Goal: Task Accomplishment & Management: Manage account settings

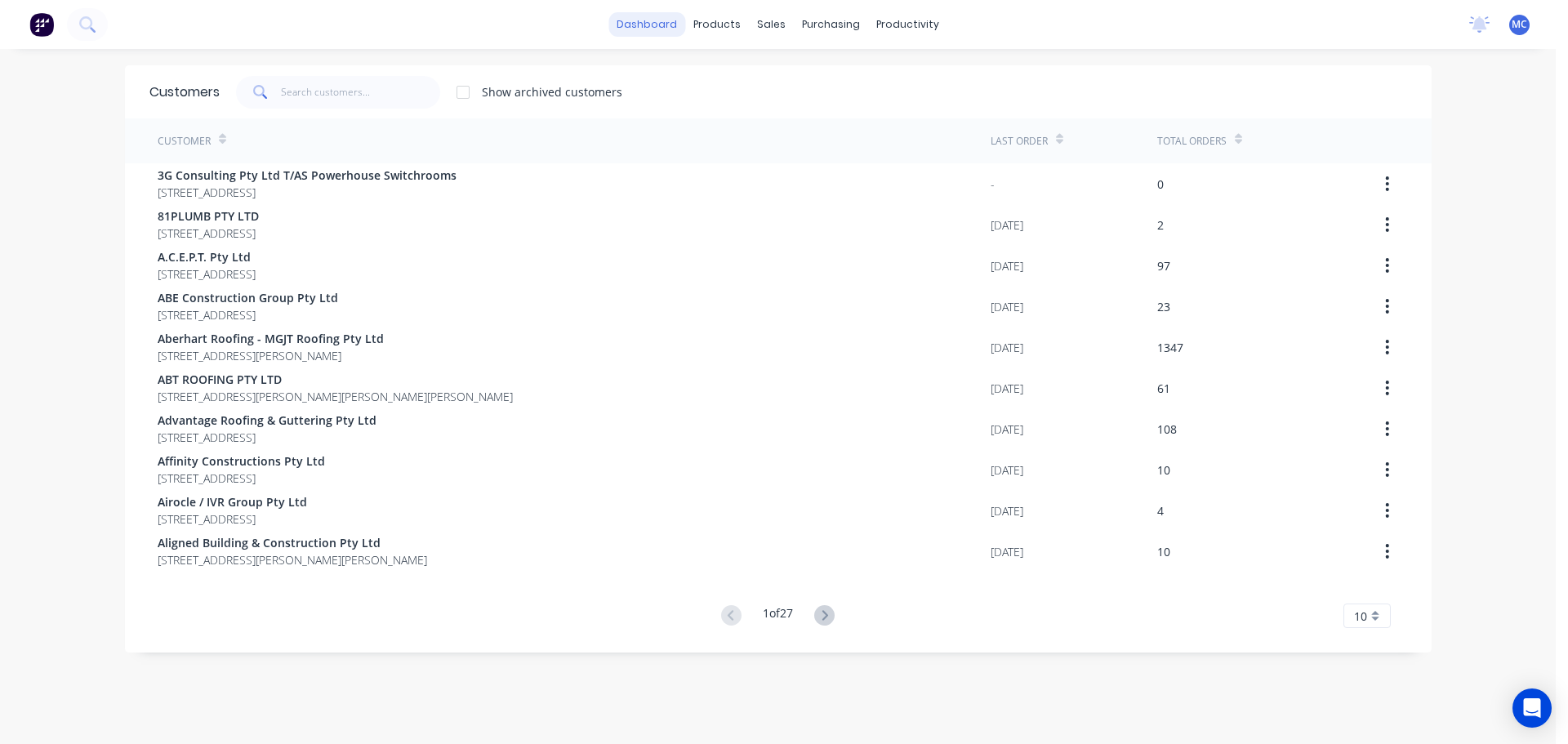
click at [642, 19] on link "dashboard" at bounding box center [647, 24] width 76 height 25
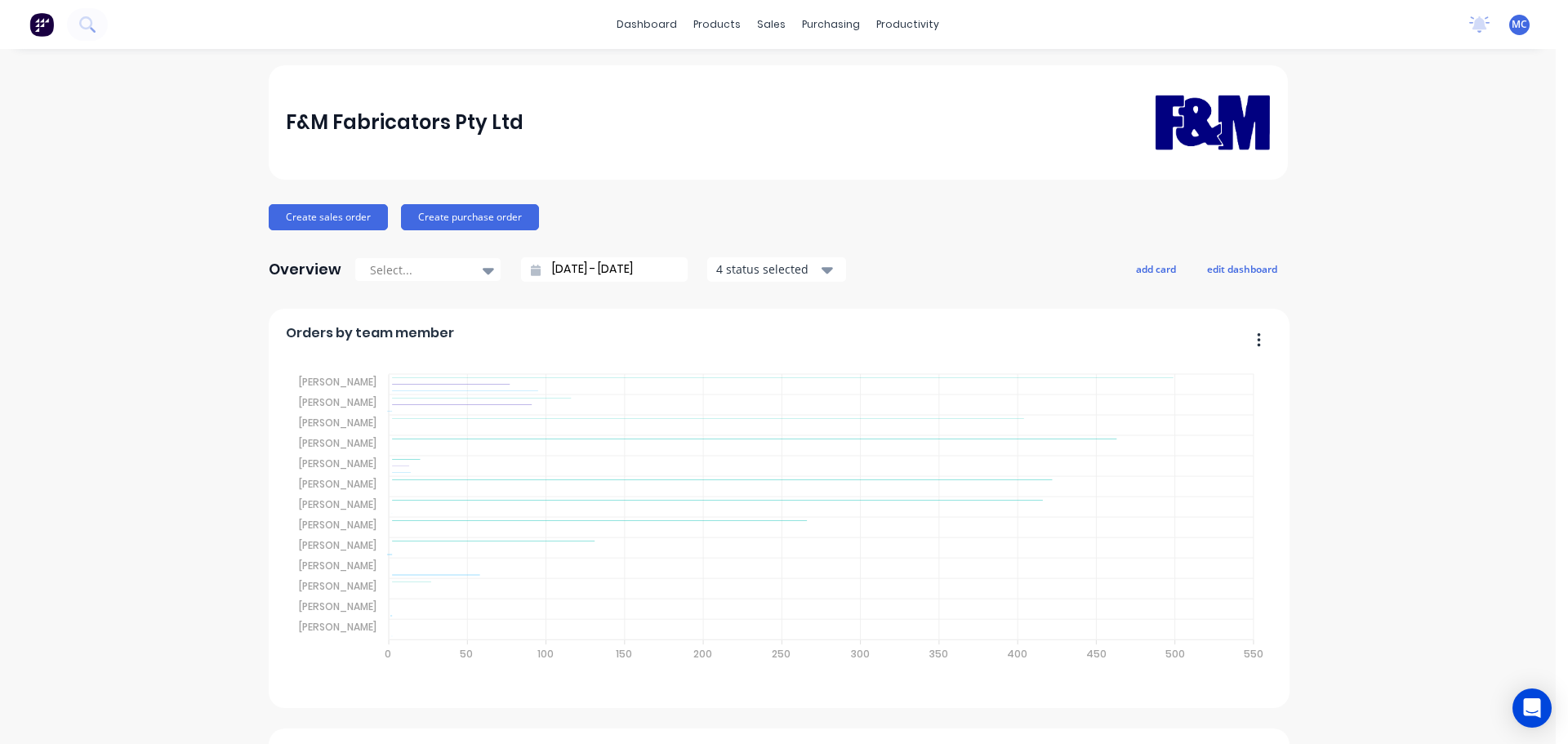
click at [1512, 24] on span "MC" at bounding box center [1520, 24] width 15 height 14
click at [1375, 206] on div "Sign out" at bounding box center [1382, 205] width 44 height 14
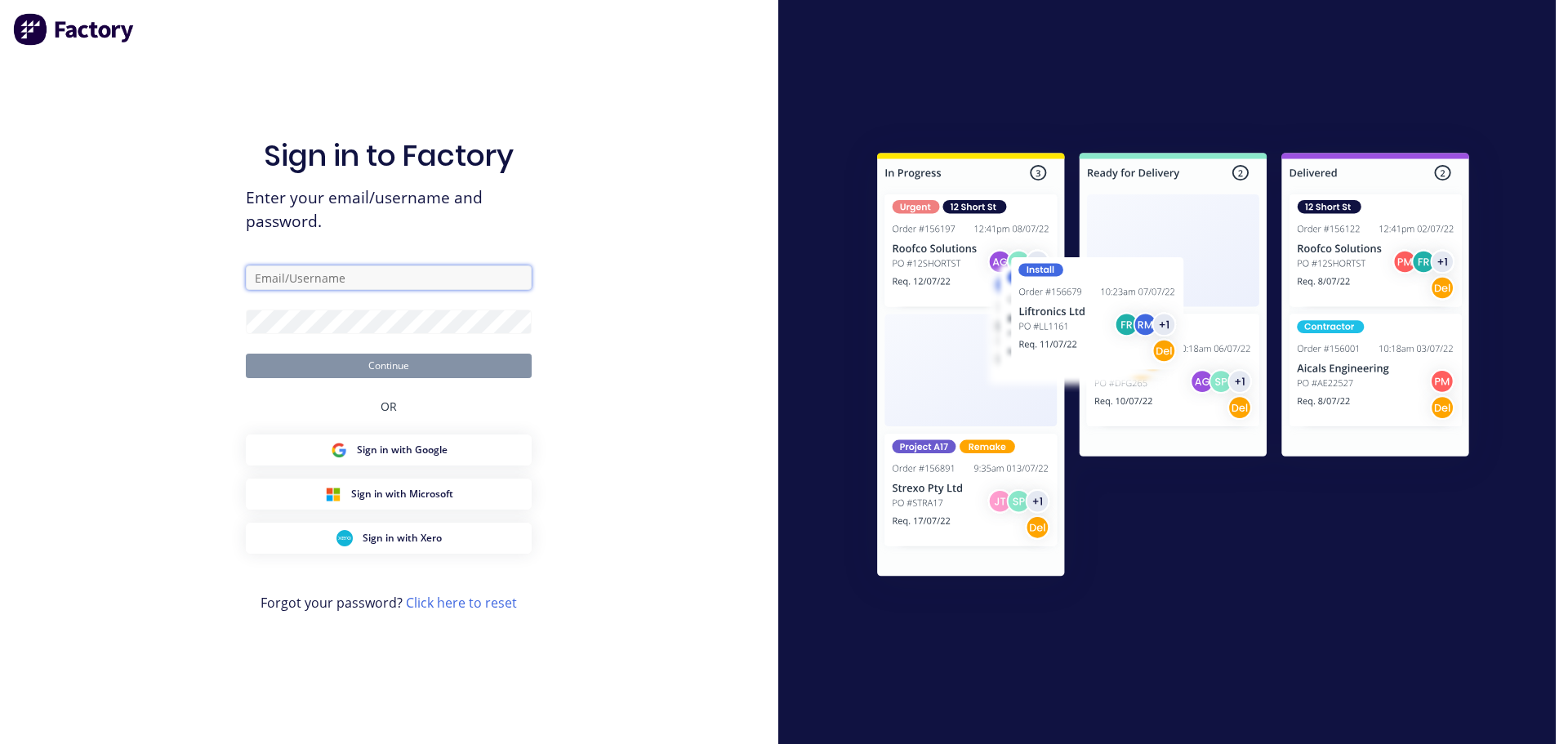
type input "[PERSON_NAME][EMAIL_ADDRESS][DOMAIN_NAME]"
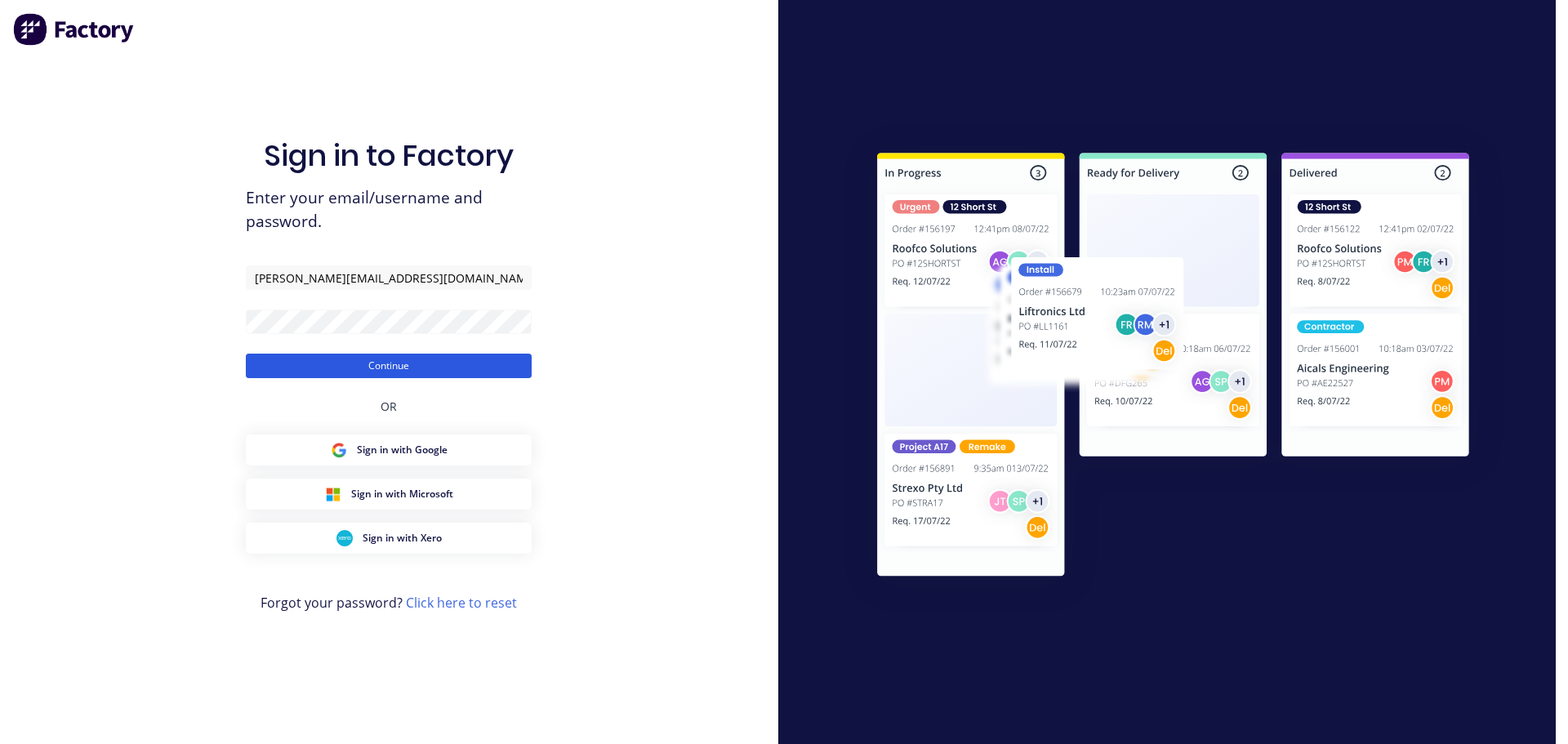
click at [380, 364] on button "Continue" at bounding box center [389, 366] width 286 height 25
